Goal: Transaction & Acquisition: Purchase product/service

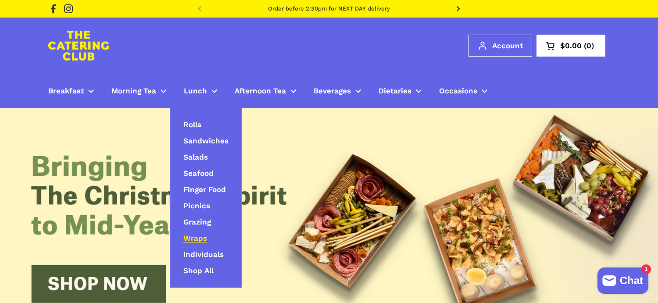
click at [196, 237] on span "Wraps" at bounding box center [195, 239] width 24 height 10
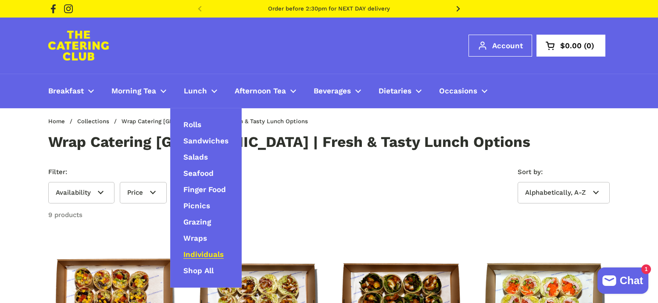
click at [207, 252] on span "Individuals" at bounding box center [203, 255] width 40 height 10
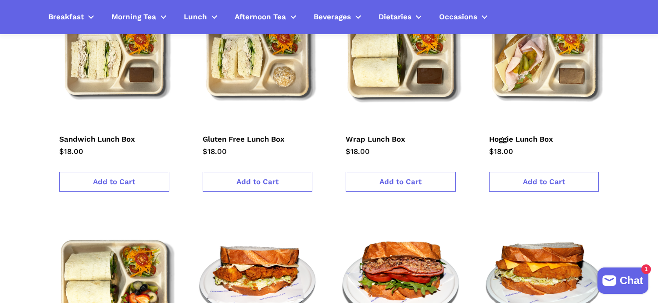
scroll to position [244, 0]
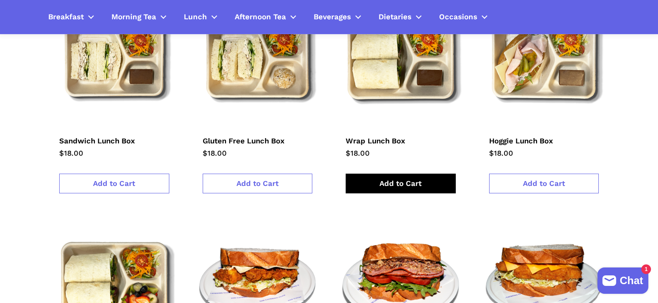
click at [382, 182] on span "Add to Cart" at bounding box center [401, 183] width 42 height 9
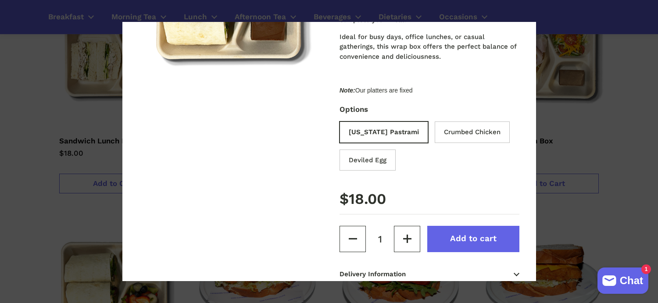
scroll to position [155, 0]
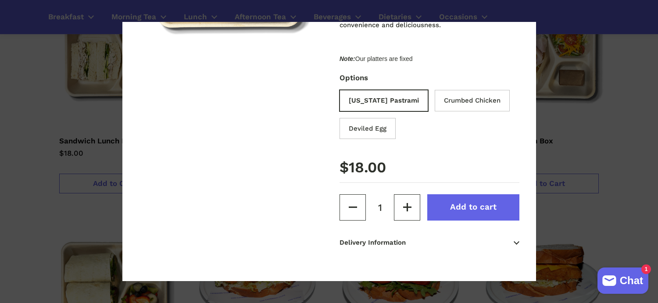
click at [455, 209] on span "Add to cart" at bounding box center [473, 207] width 47 height 10
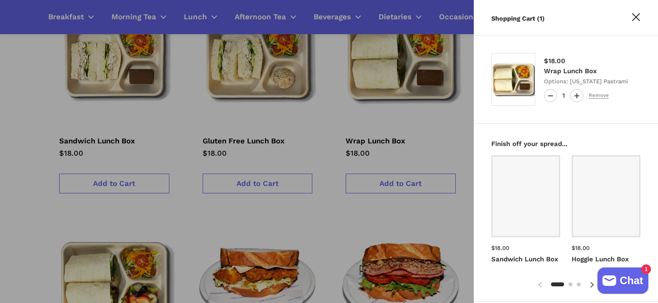
click at [449, 118] on div at bounding box center [329, 151] width 658 height 303
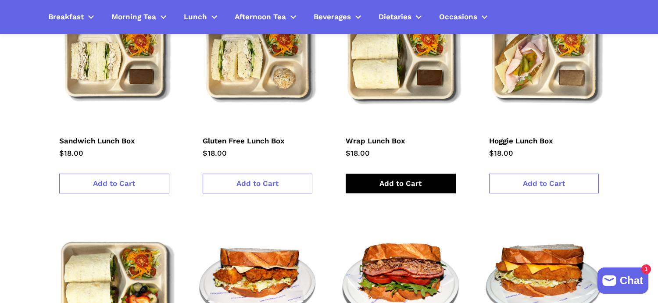
click at [414, 187] on span "Add to Cart" at bounding box center [401, 183] width 42 height 9
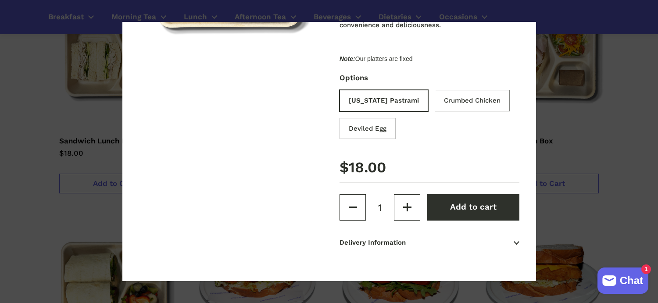
click at [443, 104] on input "Crumbed Chicken" at bounding box center [474, 102] width 75 height 22
radio input "true"
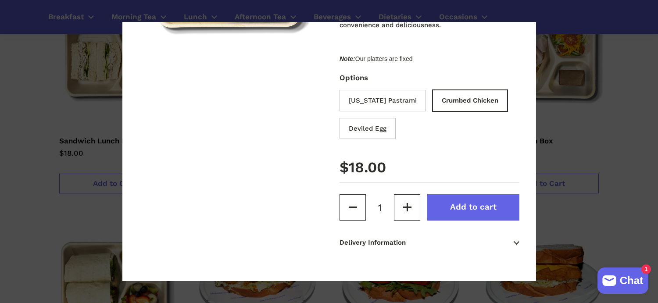
click at [456, 210] on span "Add to cart" at bounding box center [473, 207] width 47 height 10
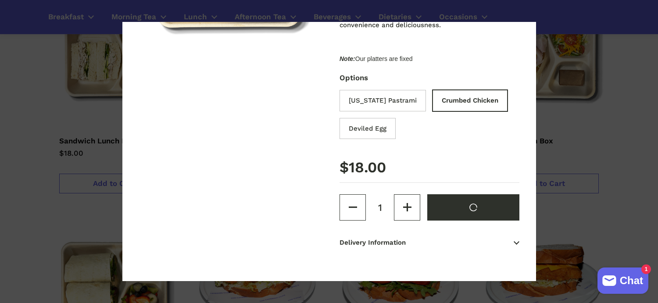
click at [621, 200] on span at bounding box center [329, 151] width 658 height 303
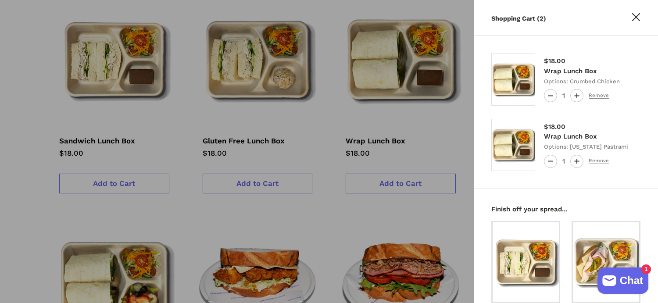
scroll to position [353, 0]
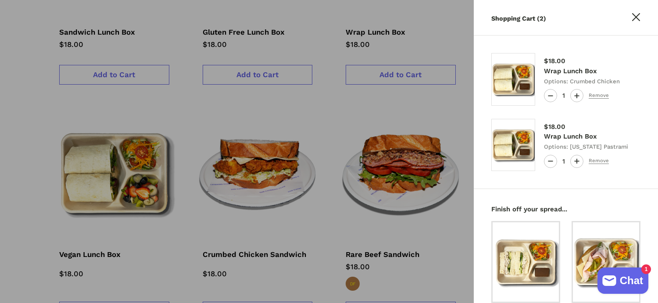
click at [413, 238] on div at bounding box center [329, 151] width 658 height 303
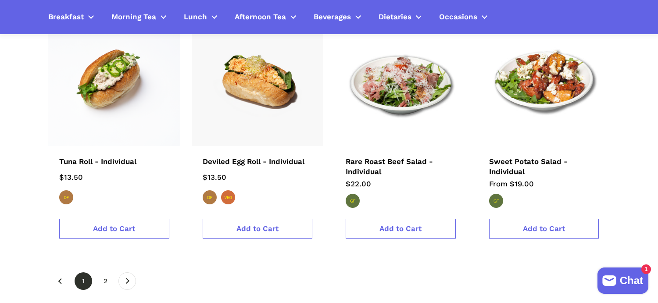
scroll to position [1390, 0]
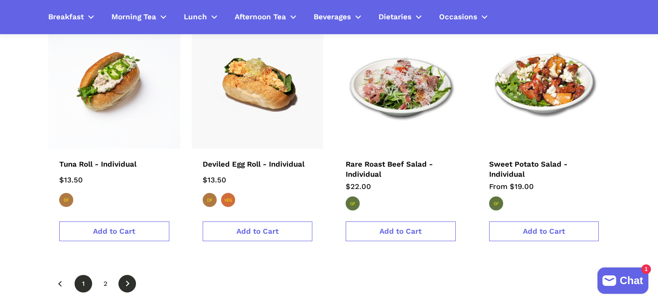
click at [121, 281] on link "Next" at bounding box center [127, 284] width 18 height 18
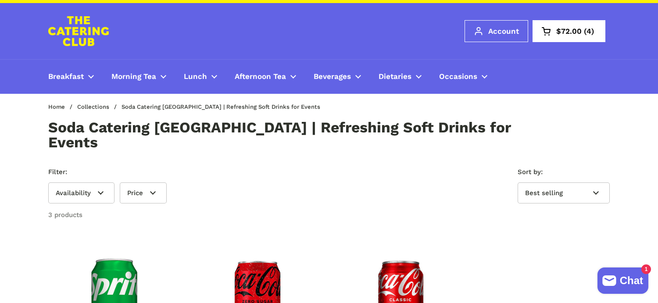
scroll to position [7, 0]
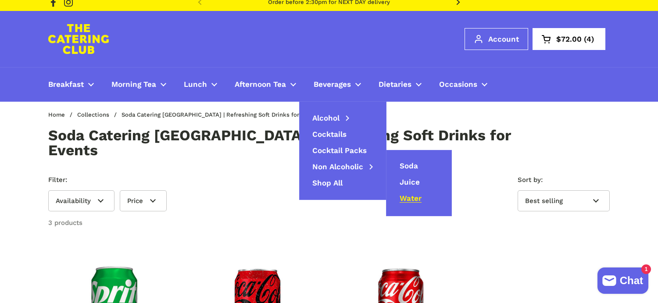
click at [411, 196] on span "Water" at bounding box center [411, 199] width 22 height 10
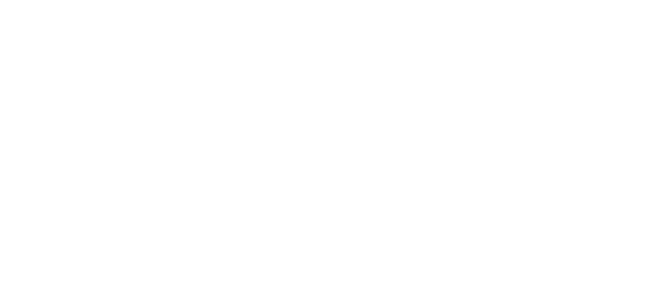
scroll to position [244, 0]
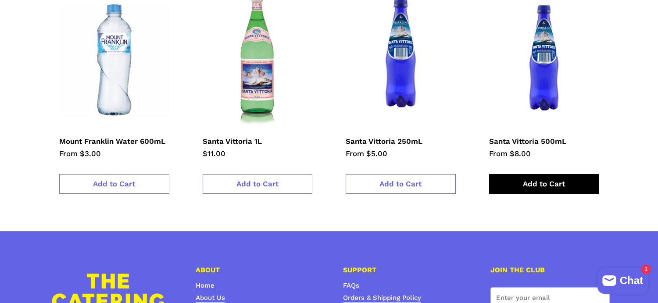
click at [516, 182] on link "Add to Cart" at bounding box center [544, 184] width 110 height 20
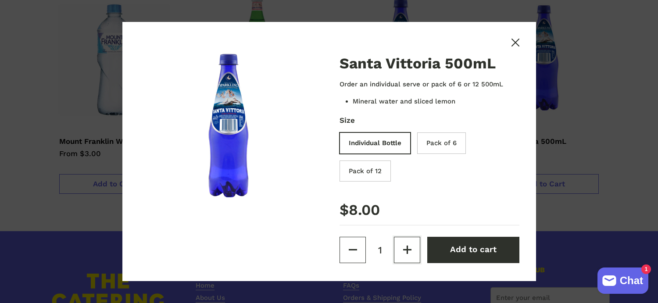
click at [406, 252] on icon "Increase quantity" at bounding box center [407, 250] width 8 height 8
type input "2"
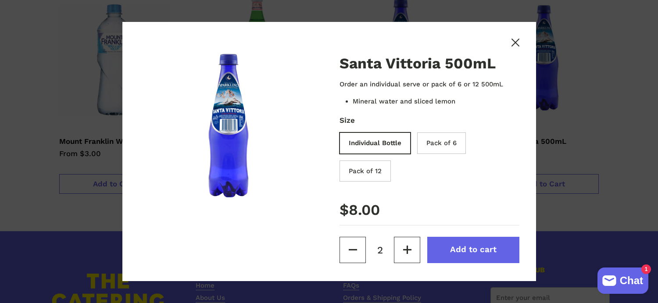
click at [463, 250] on span "Add to cart" at bounding box center [473, 250] width 47 height 10
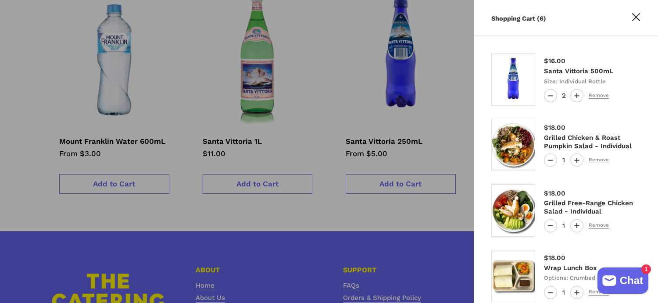
click at [101, 218] on div at bounding box center [329, 151] width 658 height 303
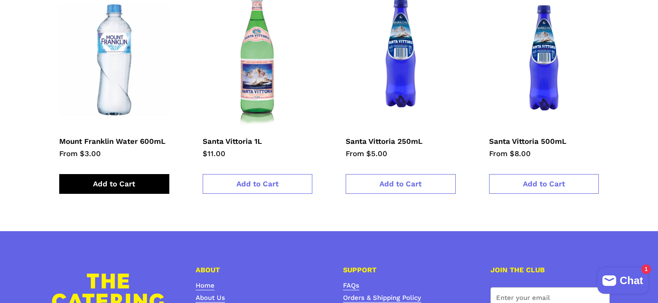
click at [118, 181] on span "Add to Cart" at bounding box center [114, 183] width 42 height 9
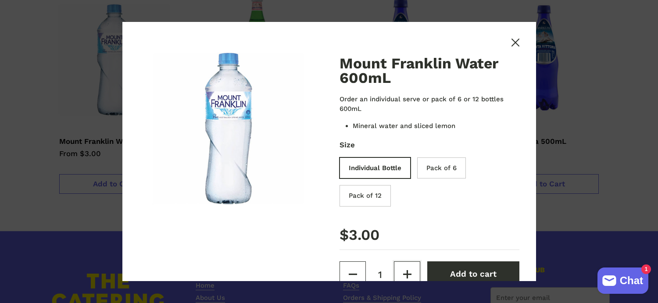
click at [407, 276] on icon "Increase quantity" at bounding box center [407, 274] width 1 height 8
type input "2"
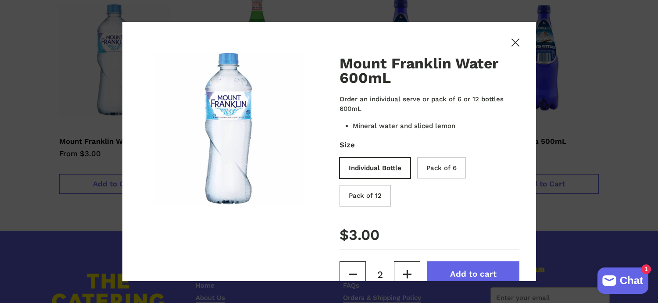
click at [467, 265] on button "Add to cart" at bounding box center [473, 275] width 92 height 26
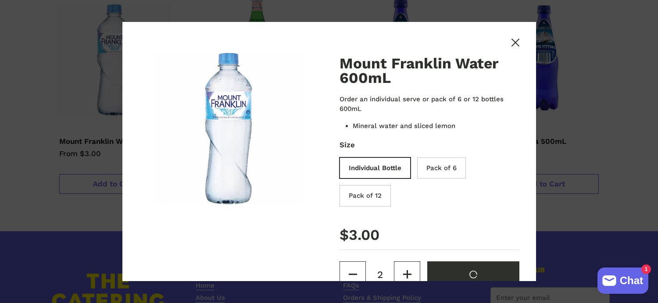
click at [630, 124] on span at bounding box center [329, 151] width 658 height 303
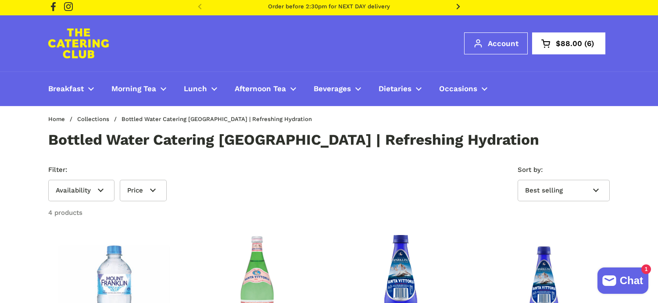
scroll to position [0, 0]
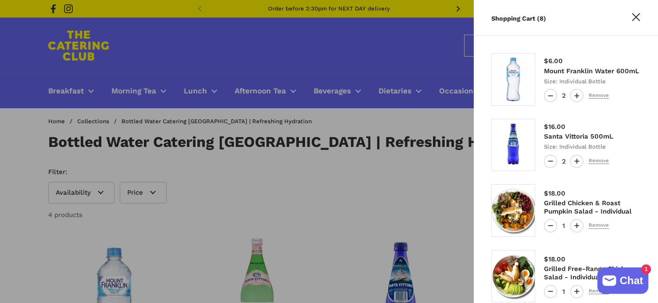
click at [326, 120] on div at bounding box center [329, 151] width 658 height 303
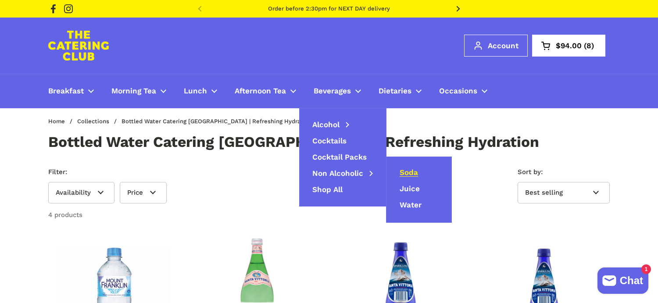
click at [409, 171] on span "Soda" at bounding box center [409, 173] width 18 height 10
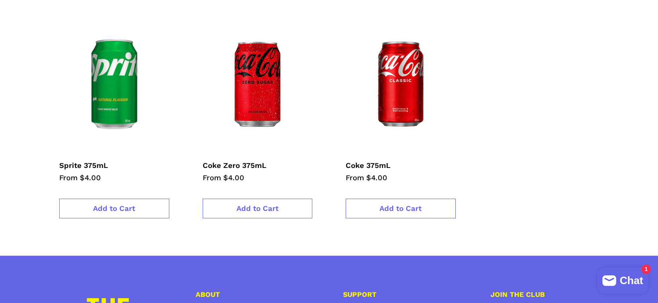
scroll to position [234, 0]
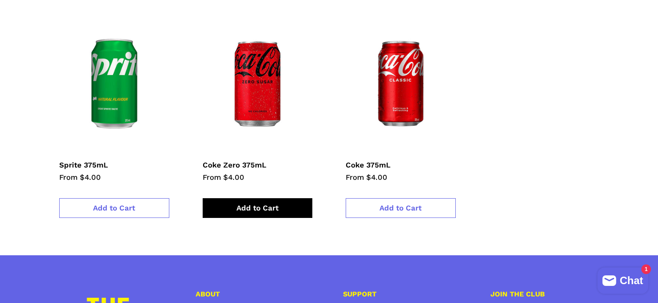
click at [238, 204] on span "Add to Cart" at bounding box center [258, 208] width 42 height 9
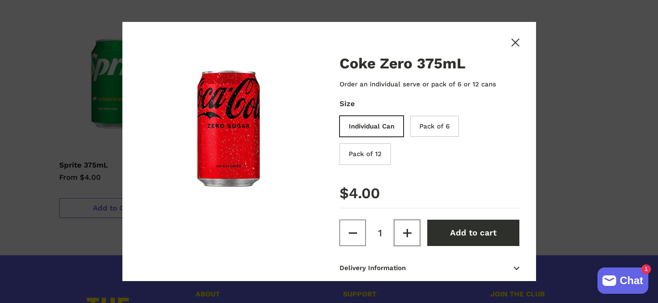
click at [409, 235] on icon "Increase quantity" at bounding box center [407, 233] width 8 height 8
click at [348, 245] on button "Decrease quantity" at bounding box center [353, 233] width 26 height 26
type input "1"
click at [348, 245] on button "Decrease quantity" at bounding box center [353, 233] width 26 height 26
click at [517, 41] on icon at bounding box center [516, 43] width 8 height 8
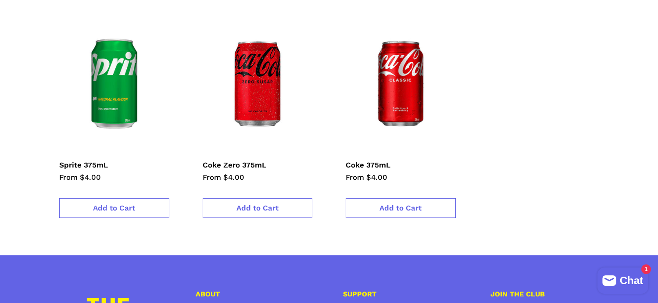
scroll to position [0, 0]
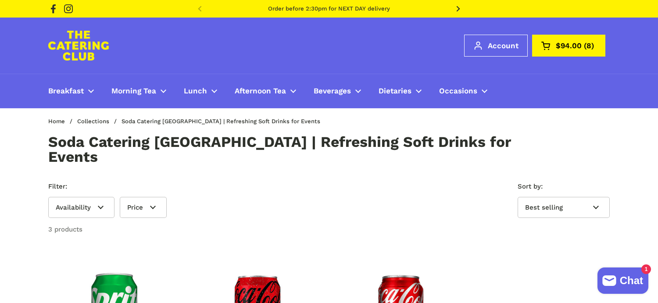
click at [578, 42] on span "$94.00" at bounding box center [569, 45] width 26 height 7
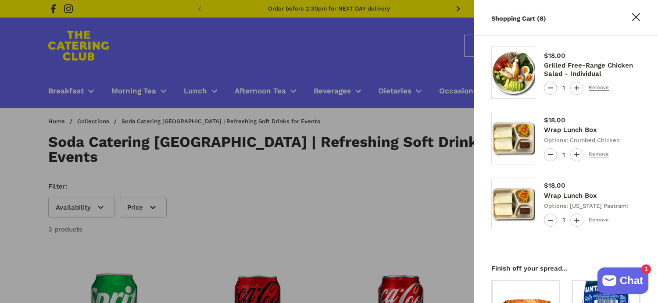
scroll to position [209, 0]
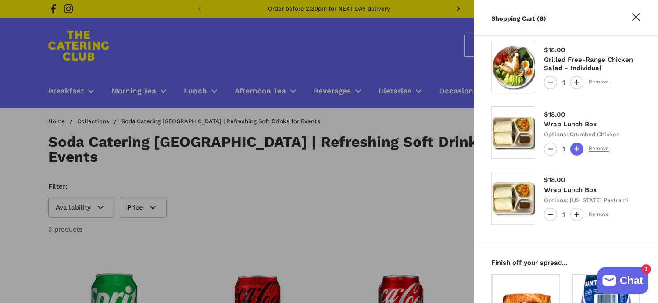
click at [575, 149] on icon "Increase quantity" at bounding box center [577, 149] width 5 height 1
type input "2"
click at [576, 216] on icon "Increase quantity" at bounding box center [576, 214] width 5 height 5
type input "2"
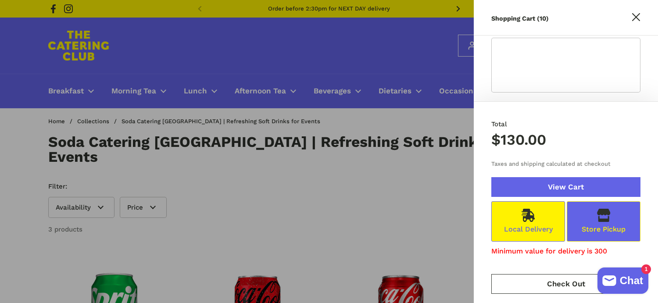
scroll to position [689, 0]
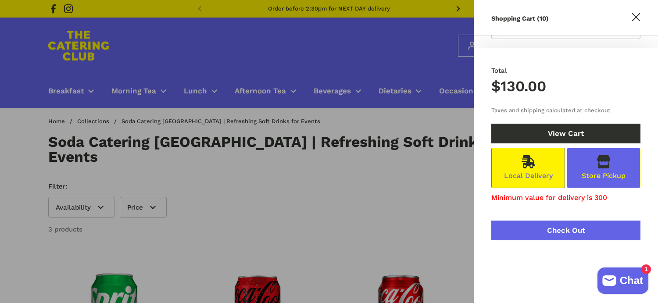
click at [537, 221] on button "Check Out" at bounding box center [566, 231] width 149 height 20
click at [532, 221] on button "Check Out" at bounding box center [566, 231] width 149 height 20
click at [531, 221] on button "Check Out" at bounding box center [566, 231] width 149 height 20
